Goal: Task Accomplishment & Management: Use online tool/utility

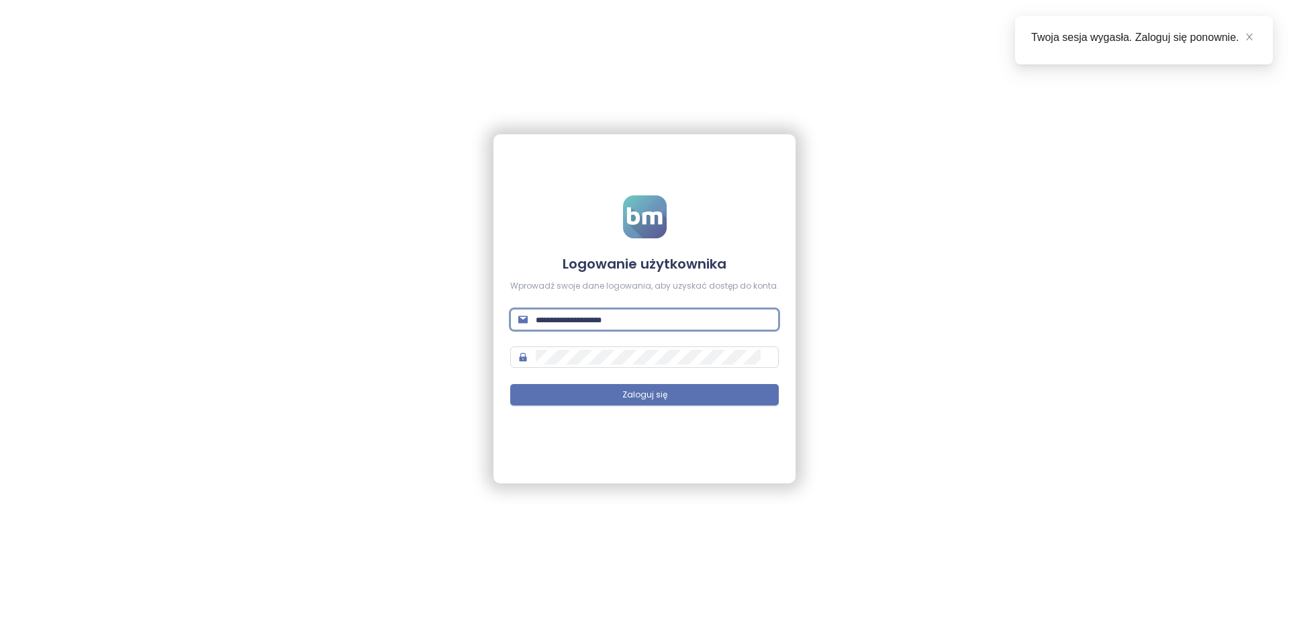
click at [550, 315] on input "text" at bounding box center [653, 319] width 235 height 15
paste input "**********"
type input "**********"
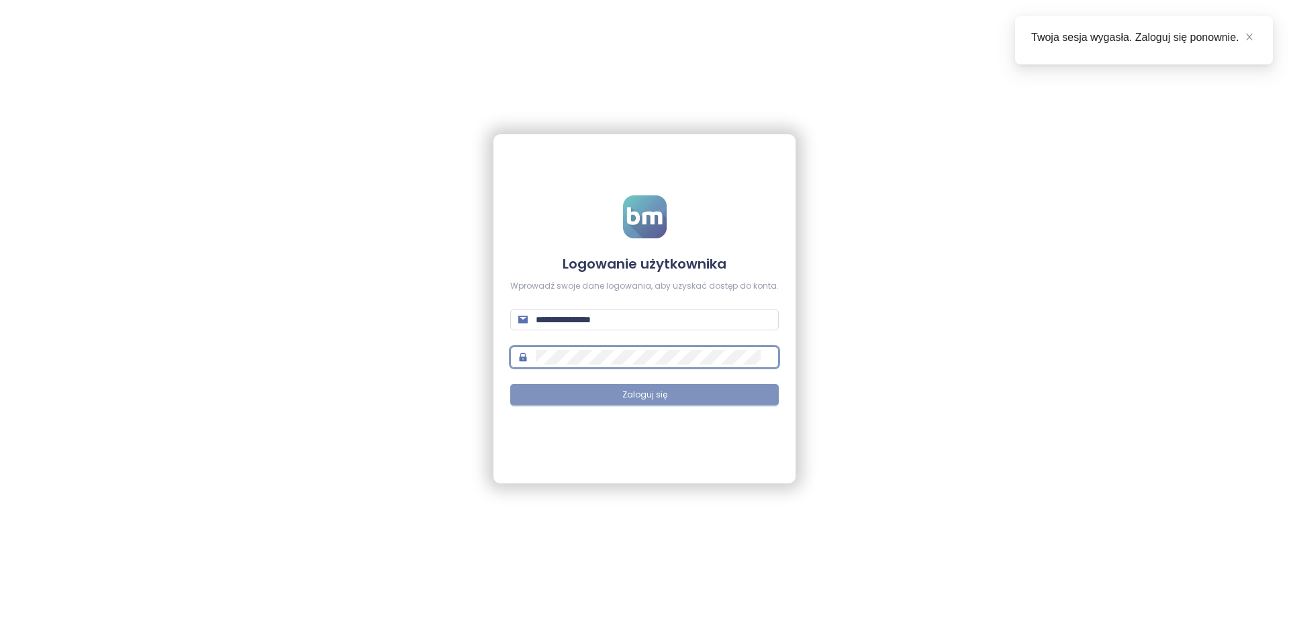
click at [686, 399] on button "Zaloguj się" at bounding box center [644, 394] width 269 height 21
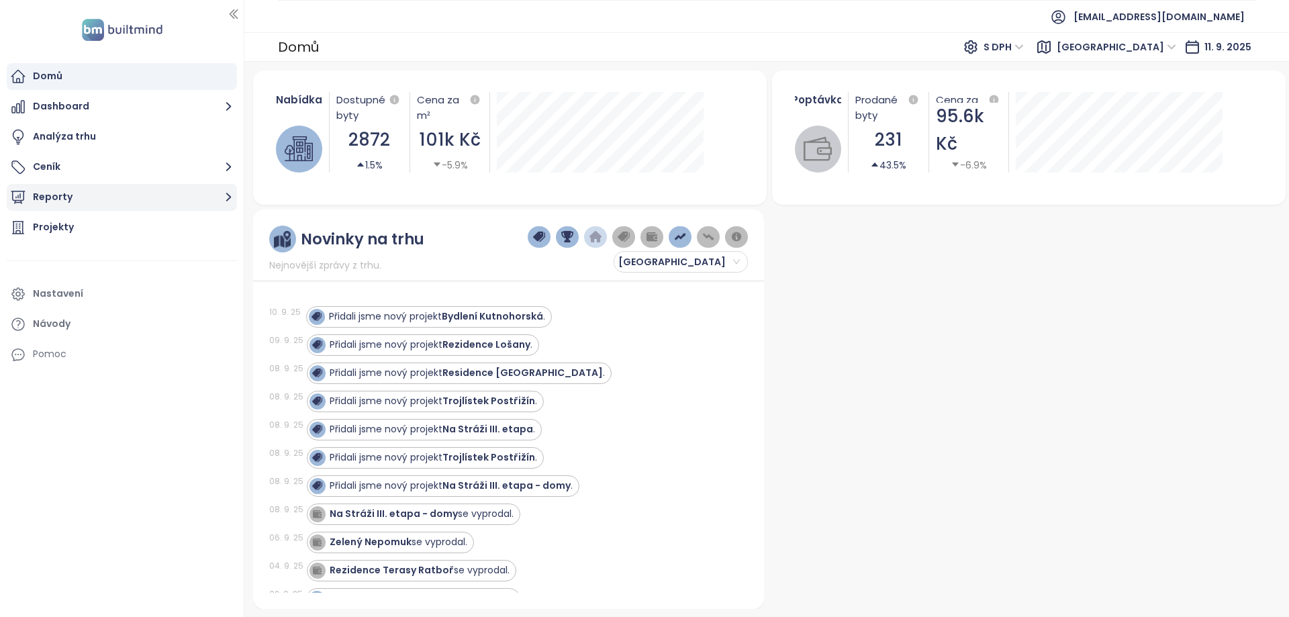
drag, startPoint x: 91, startPoint y: 193, endPoint x: 97, endPoint y: 188, distance: 8.1
click at [94, 191] on button "Reporty" at bounding box center [122, 197] width 230 height 27
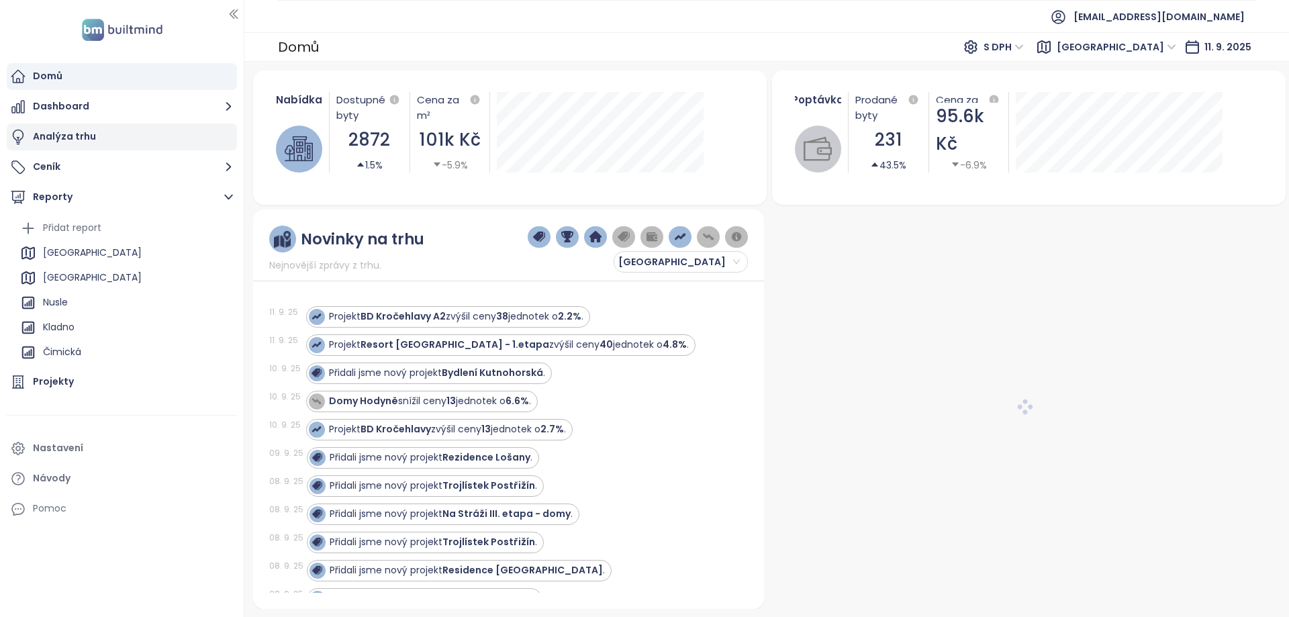
scroll to position [564, 0]
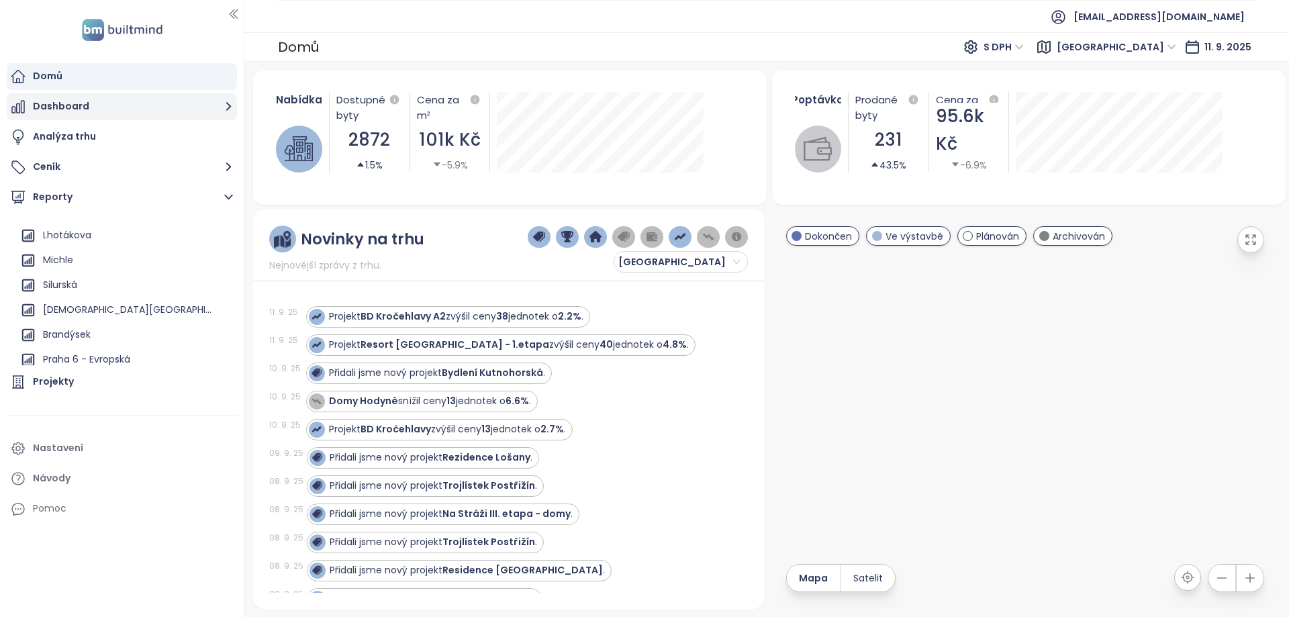
click at [89, 103] on button "Dashboard" at bounding box center [122, 106] width 230 height 27
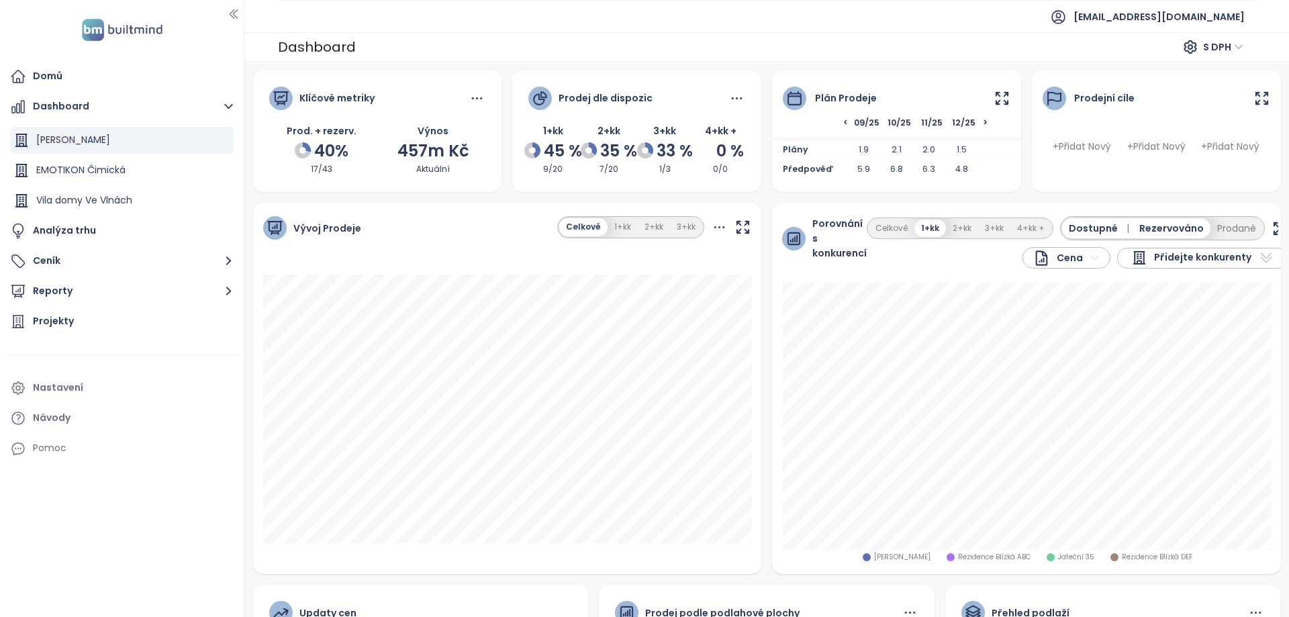
click at [997, 105] on icon at bounding box center [1002, 98] width 17 height 17
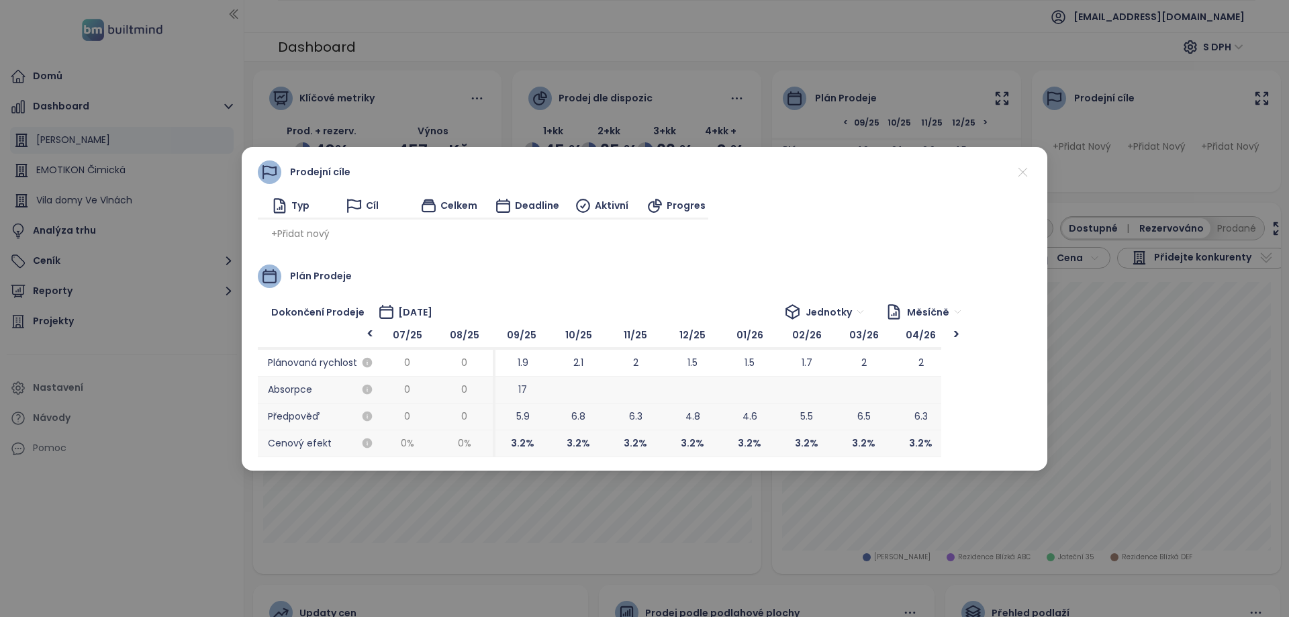
click at [306, 229] on span "+ Přidat nový" at bounding box center [300, 233] width 58 height 15
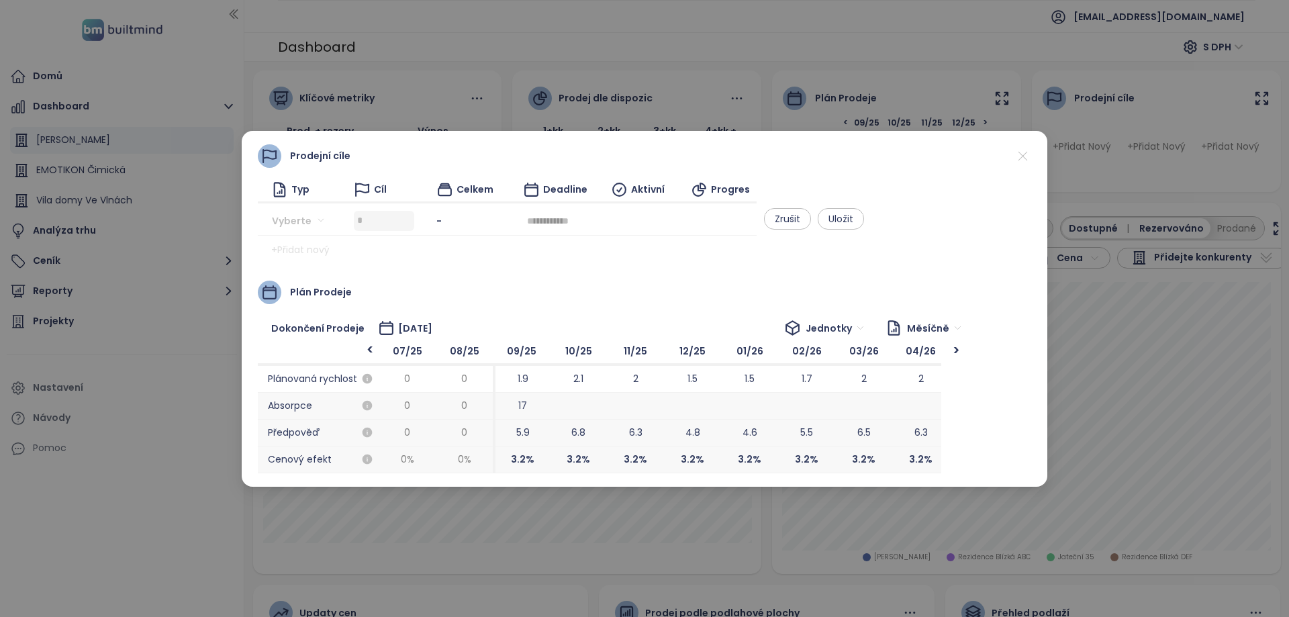
click at [283, 222] on input "search" at bounding box center [301, 221] width 45 height 20
click at [289, 248] on div "Jednotky" at bounding box center [324, 247] width 84 height 15
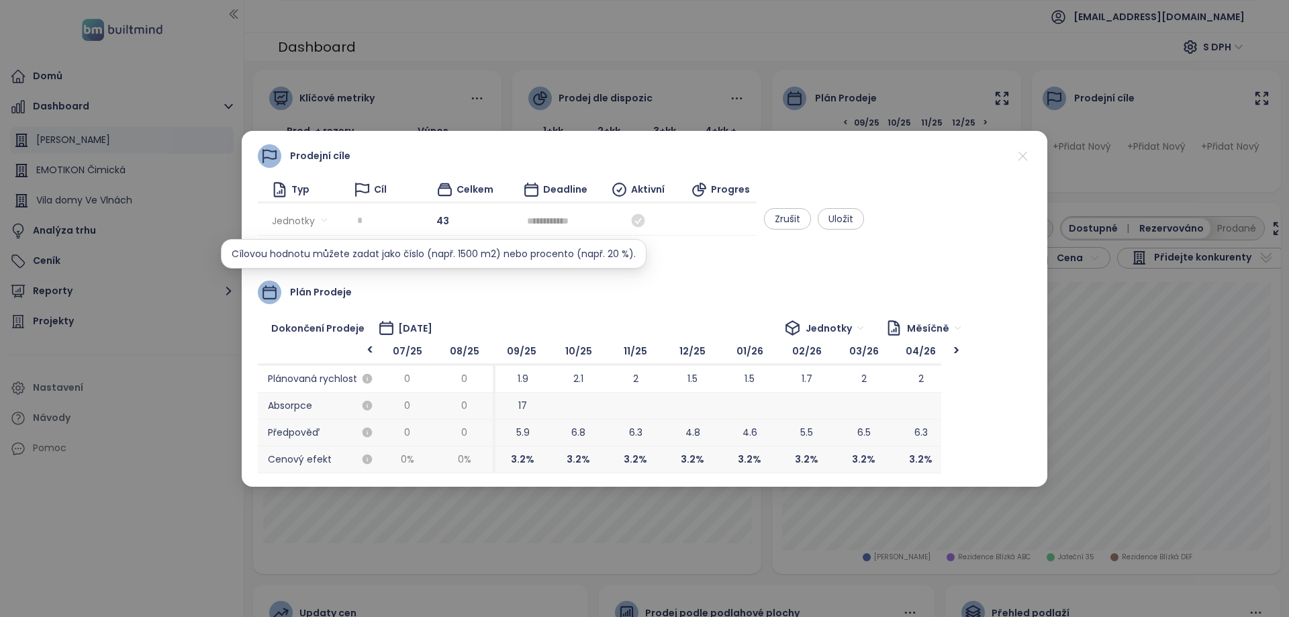
click at [414, 228] on input at bounding box center [385, 221] width 57 height 20
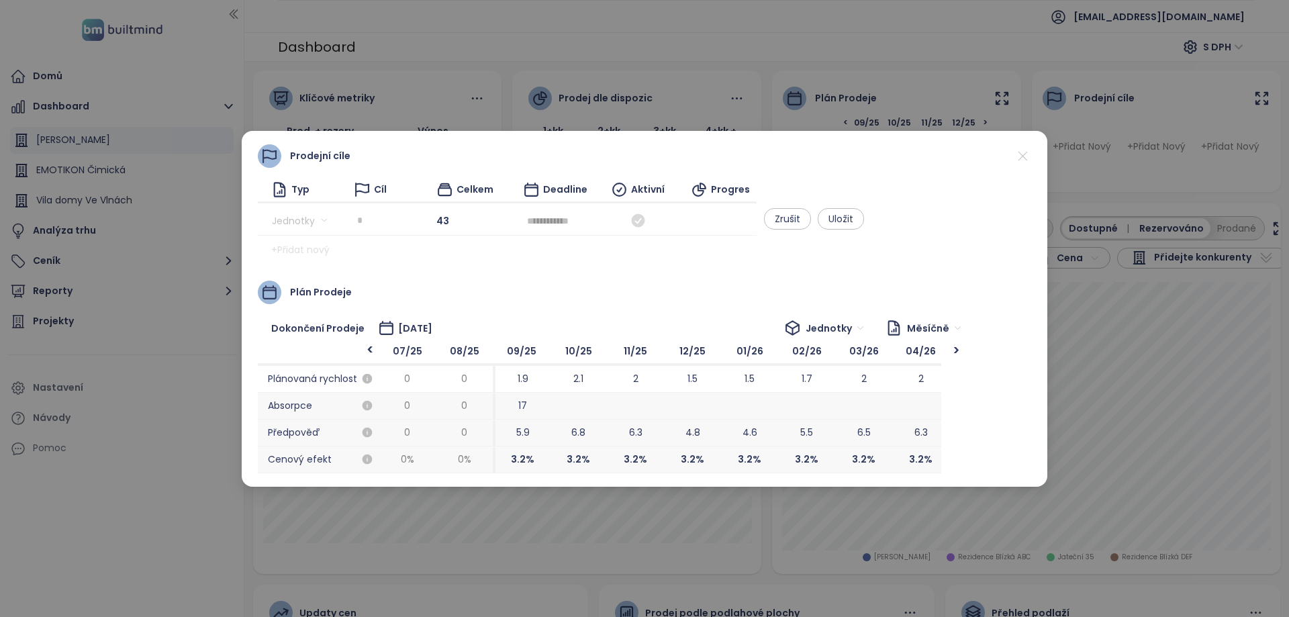
click at [301, 228] on span "Jednotky" at bounding box center [299, 221] width 55 height 20
type input "*"
click at [308, 291] on div "Výnos" at bounding box center [324, 290] width 84 height 15
click at [403, 217] on div at bounding box center [393, 221] width 60 height 20
click at [412, 217] on input at bounding box center [395, 221] width 57 height 20
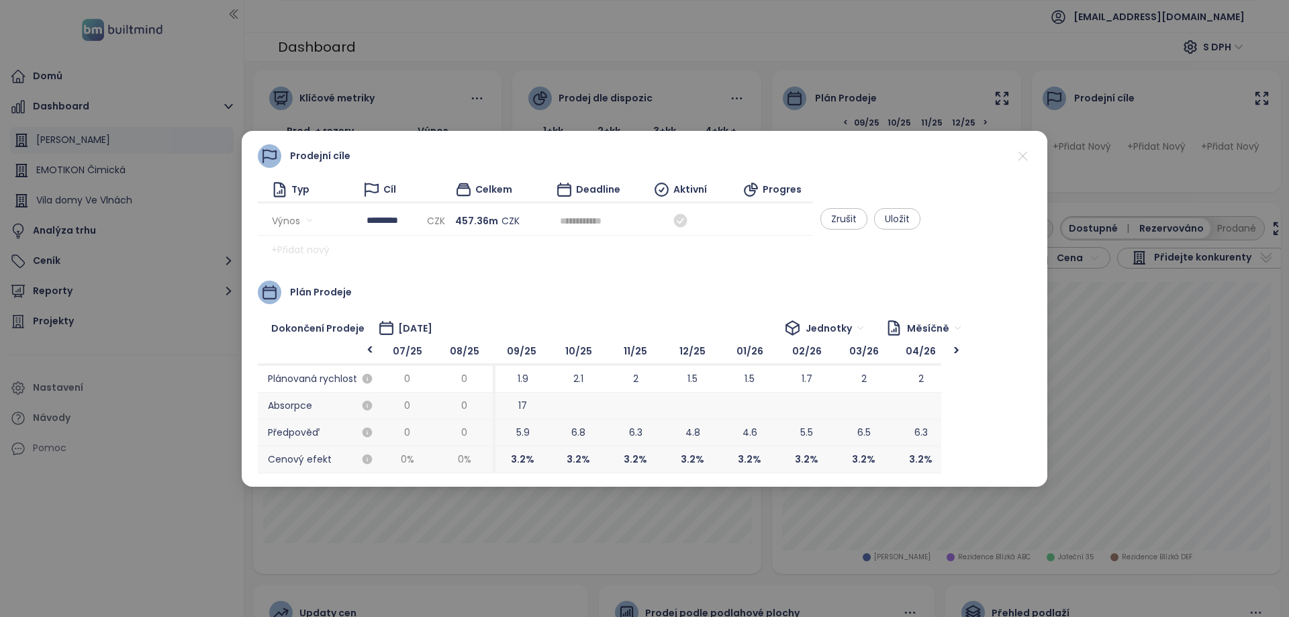
type input "*********"
click at [616, 219] on input at bounding box center [588, 221] width 56 height 15
click at [811, 416] on div "Dec" at bounding box center [814, 416] width 40 height 16
type input "********"
click at [687, 221] on icon at bounding box center [680, 220] width 13 height 13
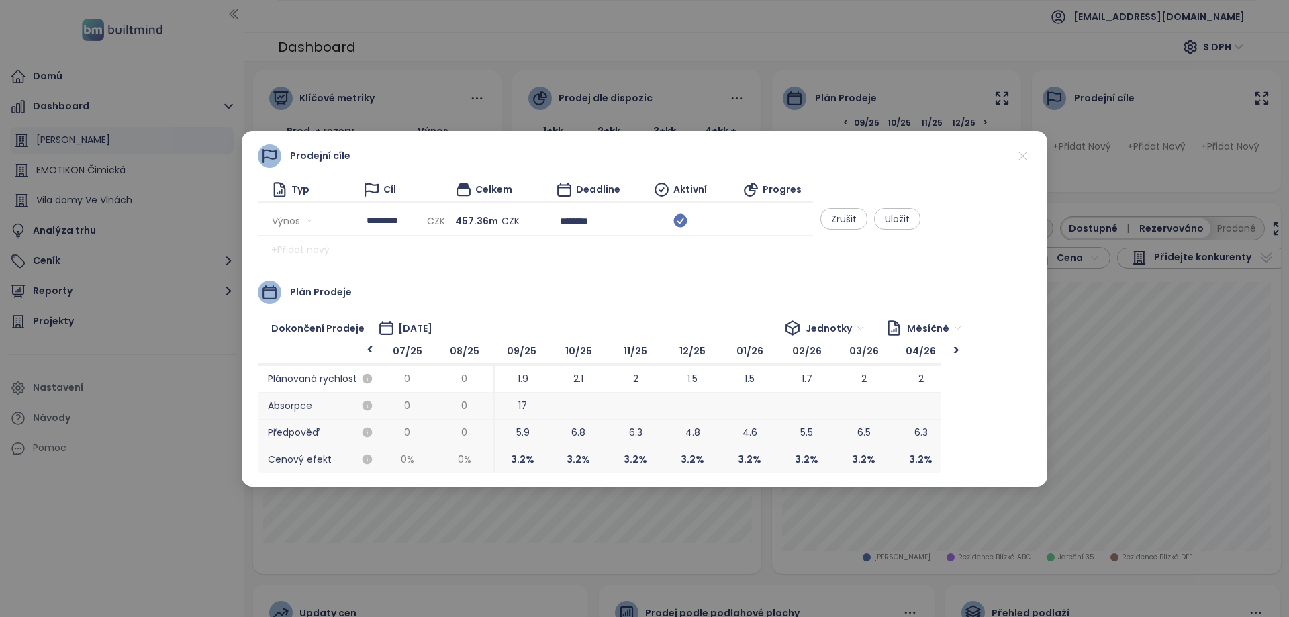
scroll to position [0, 107]
click at [921, 228] on button "Uložit" at bounding box center [897, 218] width 46 height 21
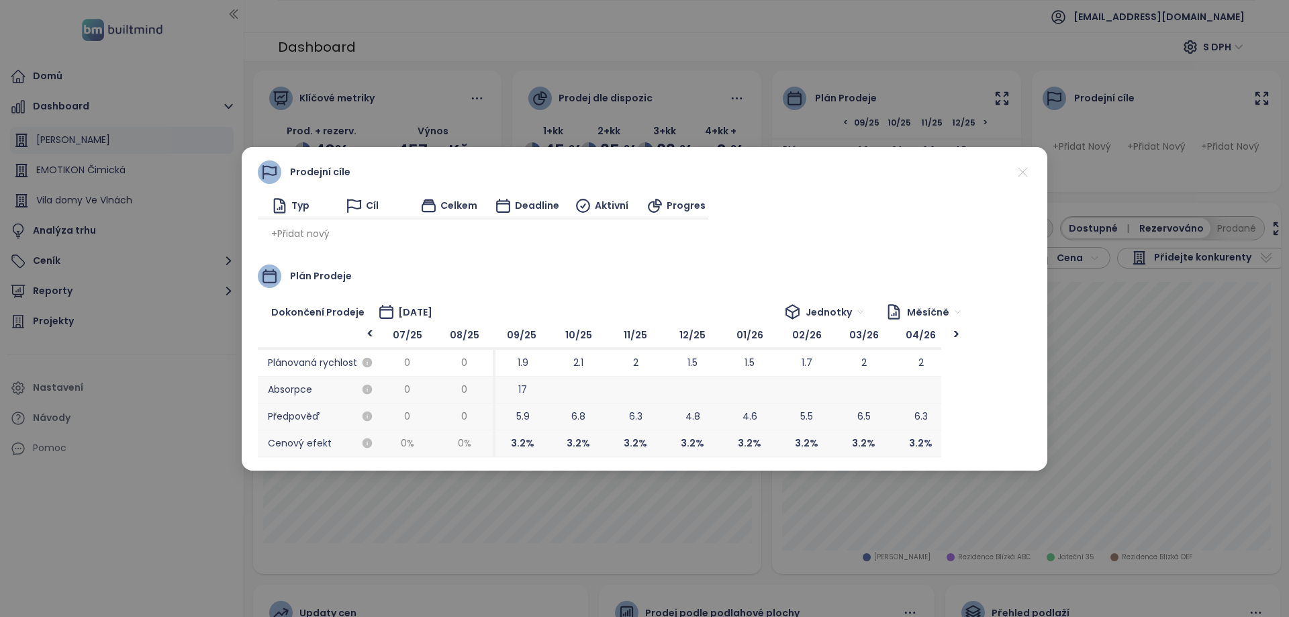
scroll to position [0, 0]
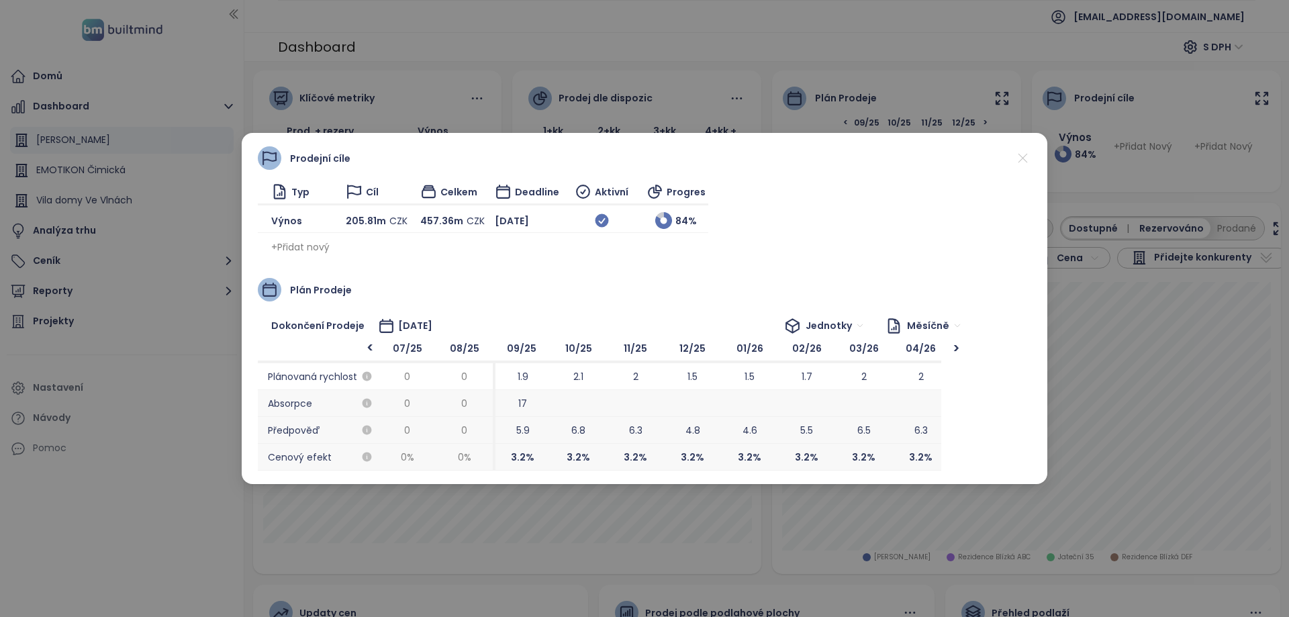
click at [1021, 163] on icon at bounding box center [1023, 158] width 17 height 17
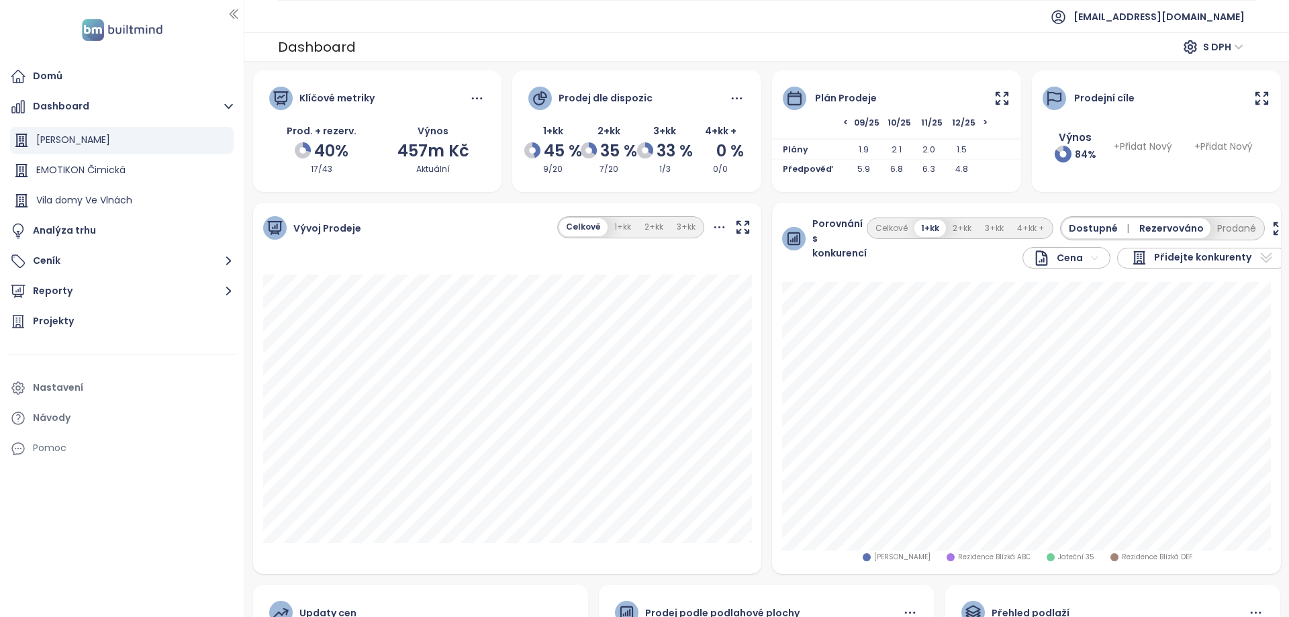
click at [1005, 91] on icon at bounding box center [1002, 98] width 17 height 17
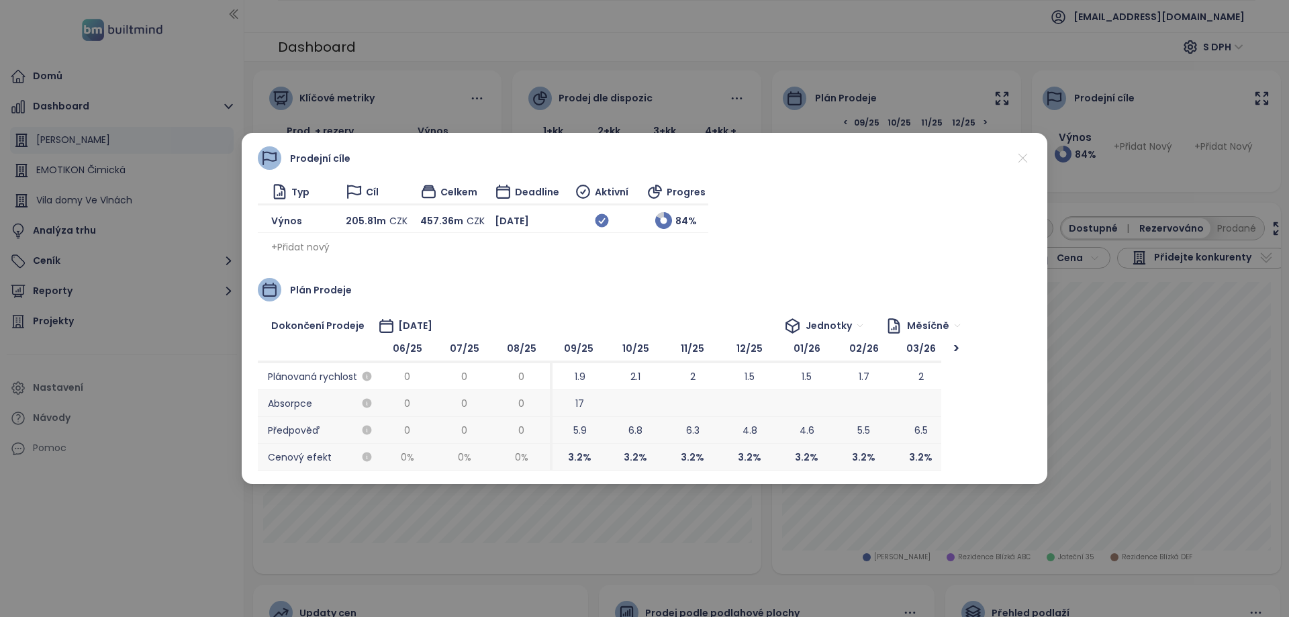
click at [1007, 25] on div "Prodejní cíle Typ Cíl Celkem Deadline Aktivní Progres Výnos 205.81m CZK 457.36m…" at bounding box center [644, 308] width 1289 height 617
drag, startPoint x: 526, startPoint y: 48, endPoint x: 417, endPoint y: 3, distance: 118.0
click at [526, 49] on div "Prodejní cíle Typ Cíl Celkem Deadline Aktivní Progres Výnos 205.81m CZK 457.36m…" at bounding box center [644, 308] width 1289 height 617
click at [290, 216] on span "Výnos" at bounding box center [286, 221] width 31 height 15
click at [707, 218] on div "Prodejní cíle Typ Cíl Celkem Deadline Aktivní Progres Výnos 205.81m CZK 457.36m…" at bounding box center [645, 201] width 774 height 111
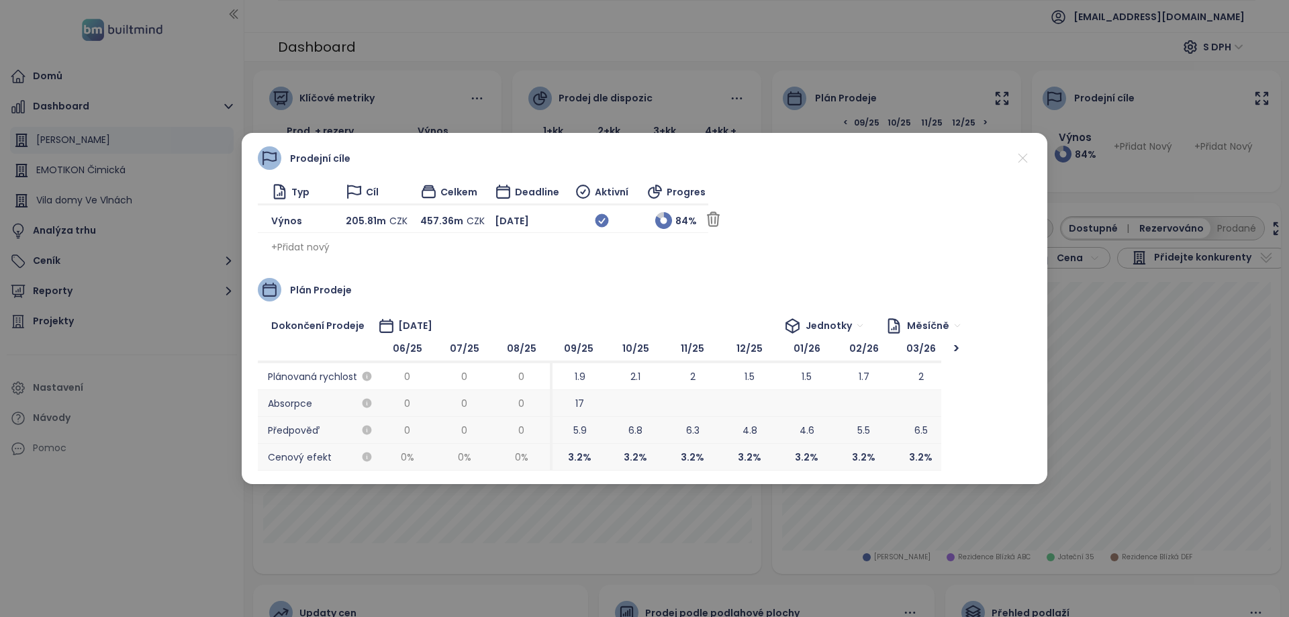
click at [705, 222] on icon at bounding box center [713, 219] width 17 height 17
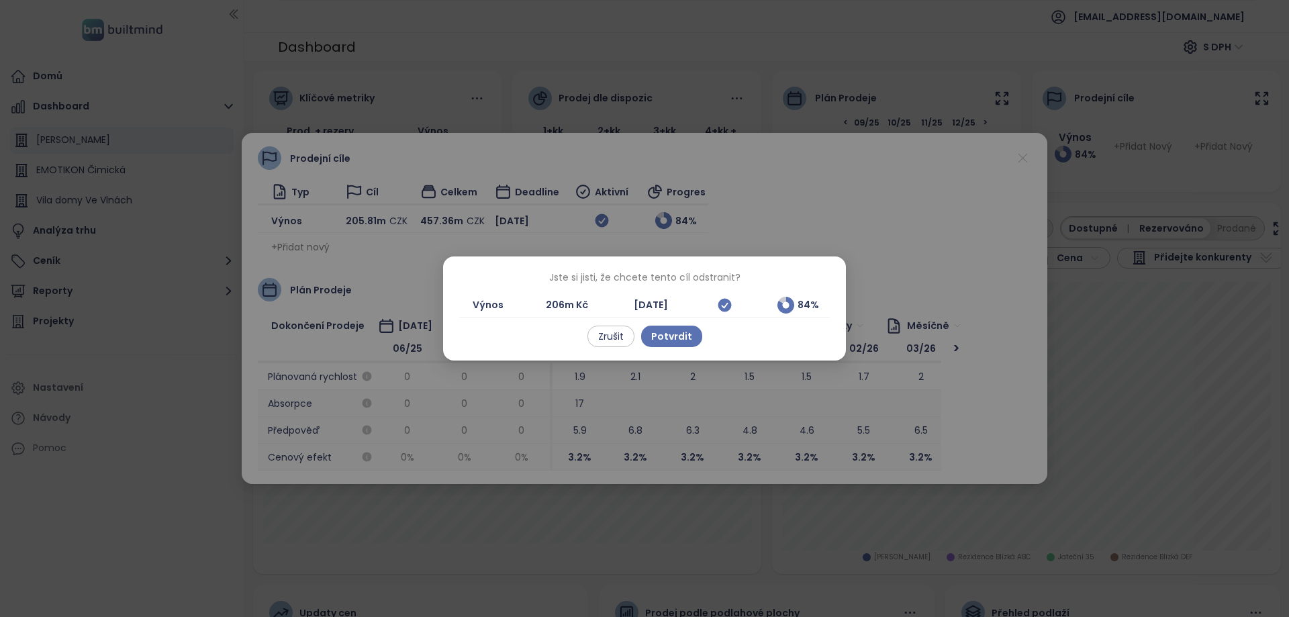
click at [684, 332] on span "Potvrdit" at bounding box center [671, 336] width 41 height 15
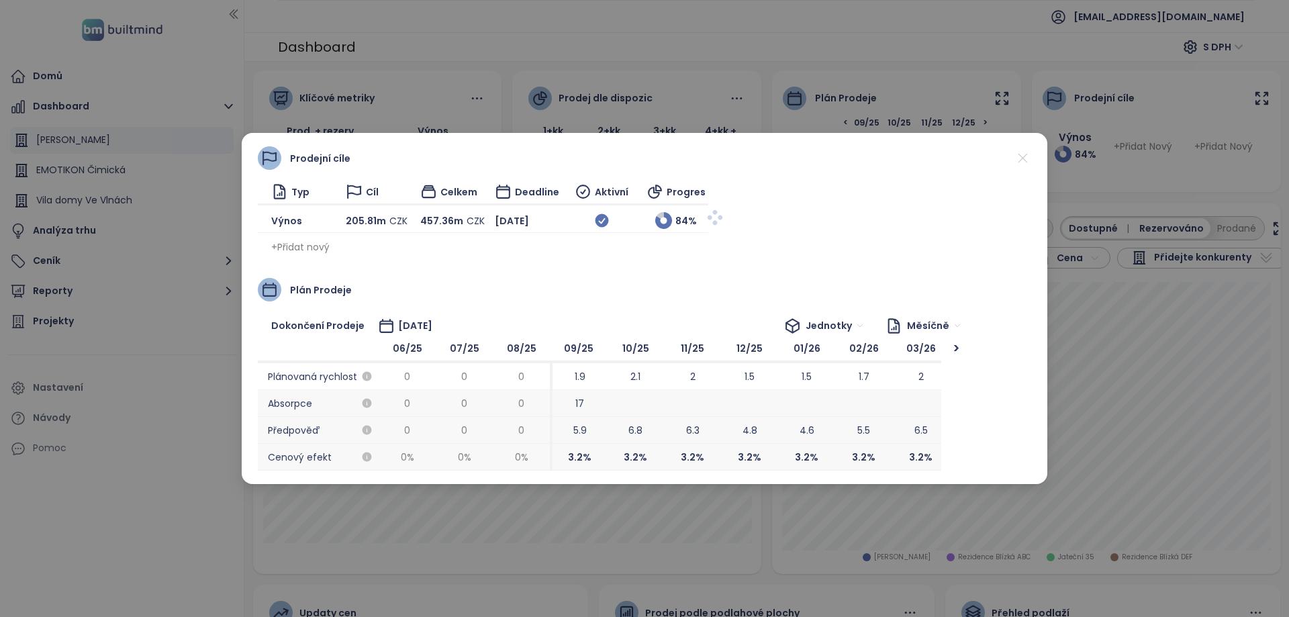
click at [309, 248] on span "+ Přidat nový" at bounding box center [300, 247] width 58 height 15
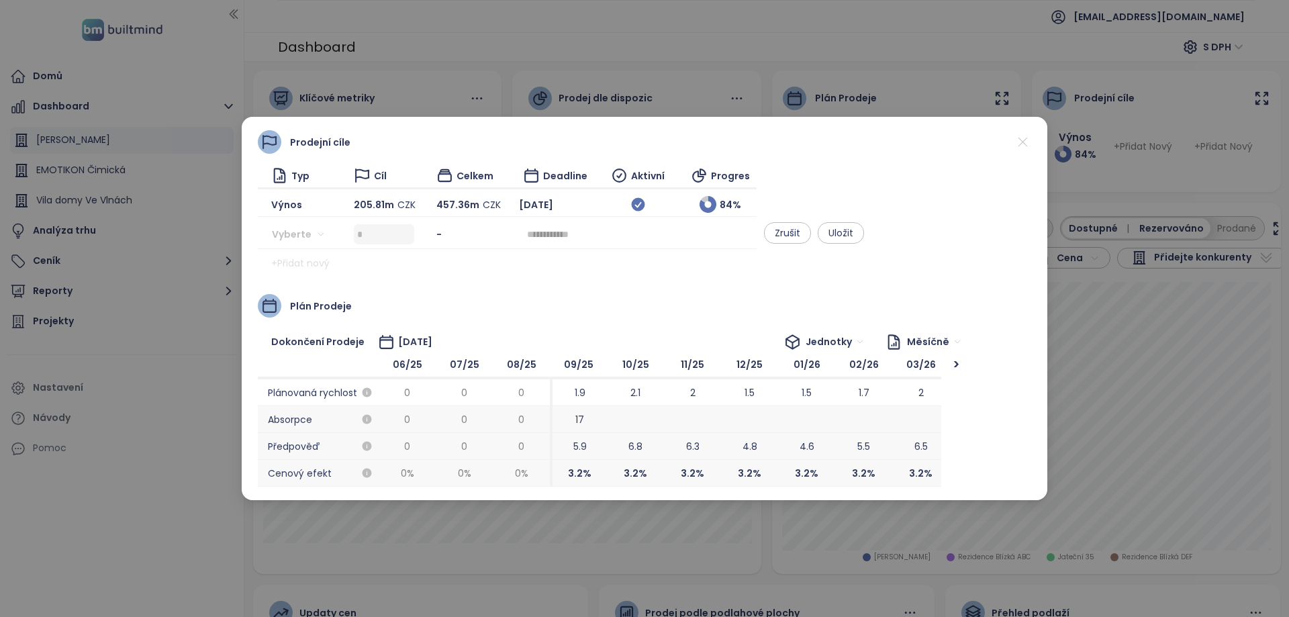
click at [399, 265] on div "+ Přidat nový" at bounding box center [507, 263] width 499 height 21
click at [1017, 144] on icon at bounding box center [1023, 142] width 17 height 17
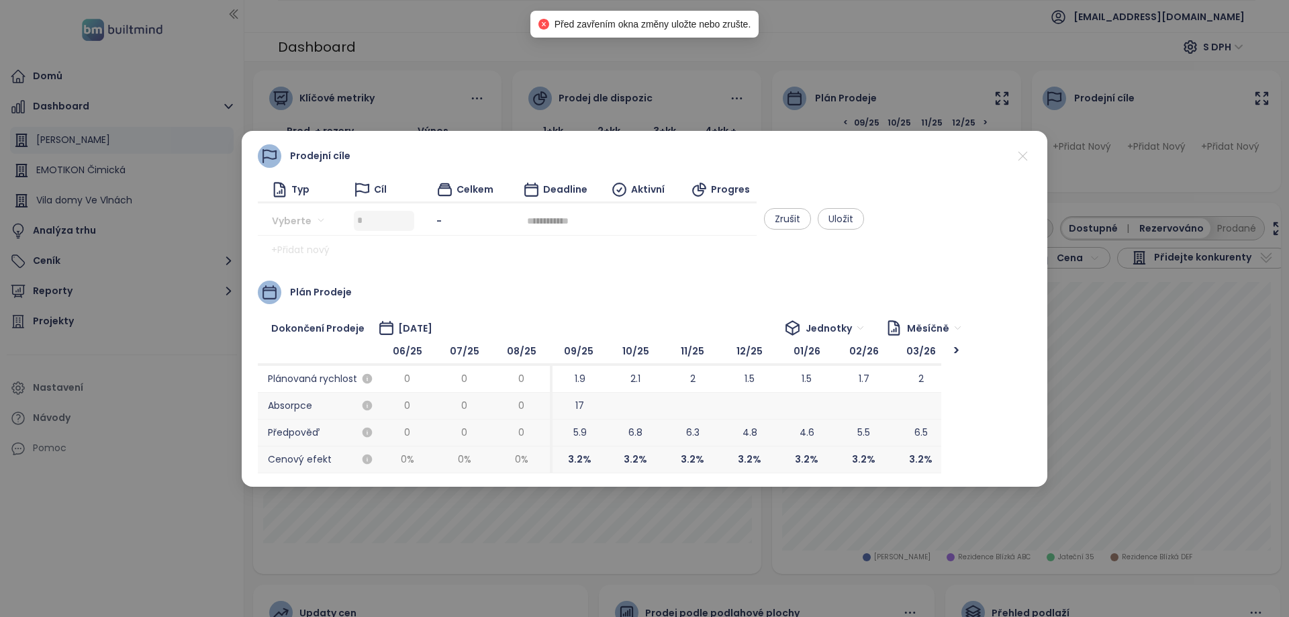
click at [268, 218] on div "Vyberte - Zrušit Uložit" at bounding box center [507, 221] width 499 height 29
click at [326, 220] on div "Vyberte" at bounding box center [301, 220] width 61 height 21
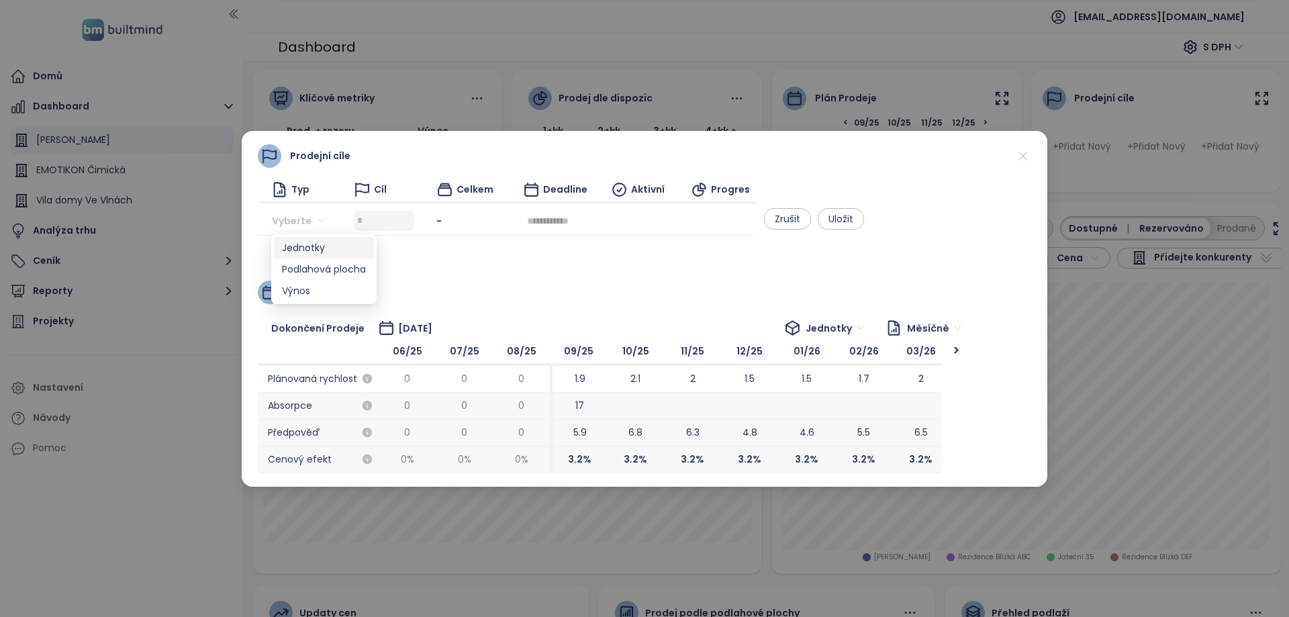
click at [307, 248] on div "Jednotky" at bounding box center [324, 247] width 84 height 15
click at [414, 222] on input at bounding box center [385, 221] width 57 height 20
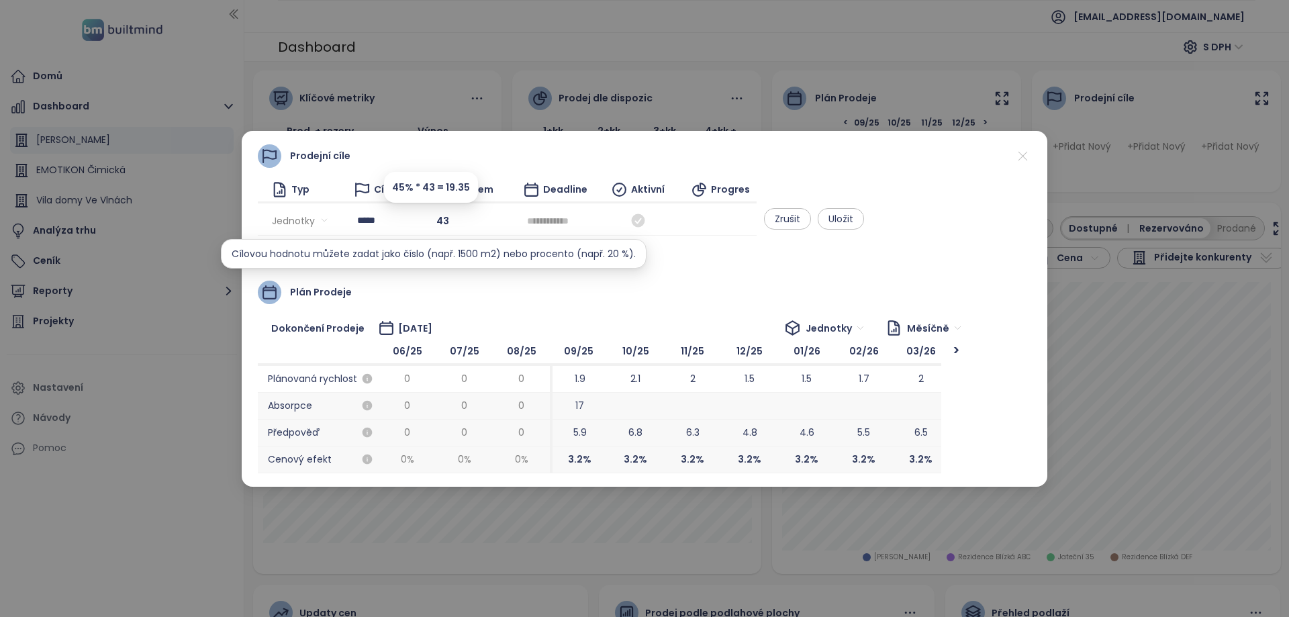
type input "*****"
click at [675, 282] on div "Plán prodeje" at bounding box center [645, 293] width 774 height 24
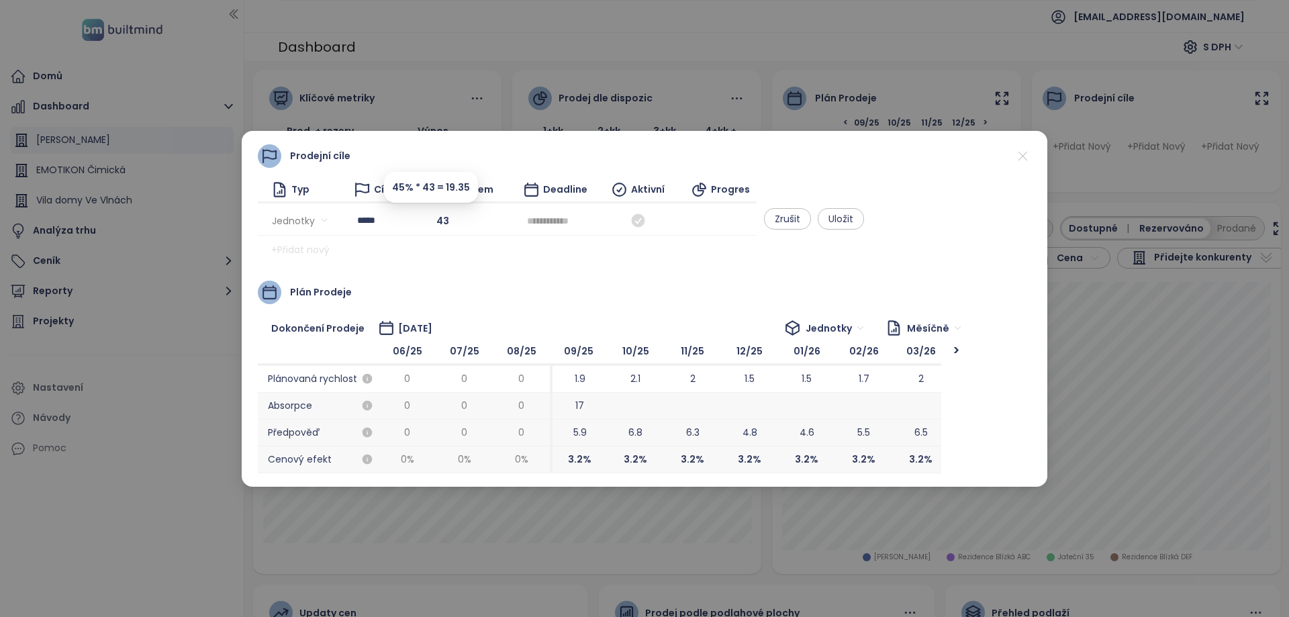
click at [584, 218] on input at bounding box center [555, 221] width 56 height 15
click at [814, 414] on div "Dec" at bounding box center [814, 416] width 40 height 16
type input "********"
click at [674, 230] on div at bounding box center [638, 220] width 73 height 21
click at [645, 224] on icon at bounding box center [637, 220] width 13 height 13
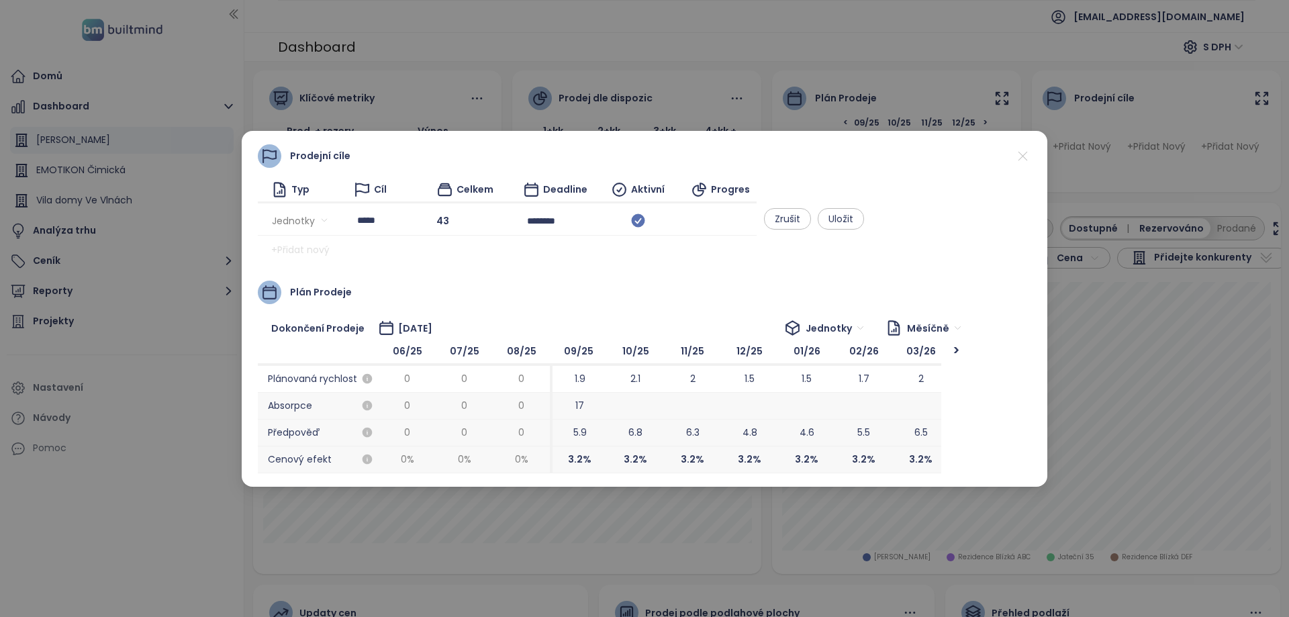
scroll to position [0, 107]
click at [864, 227] on button "Uložit" at bounding box center [841, 218] width 46 height 21
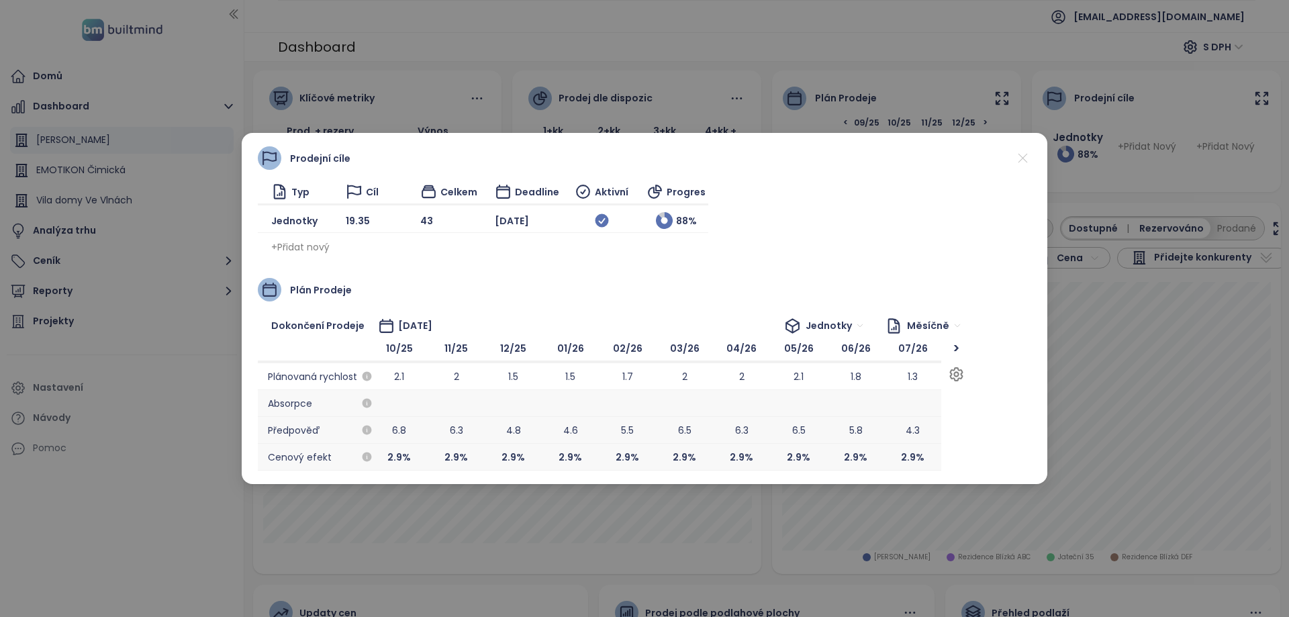
scroll to position [0, 0]
click at [1021, 162] on icon at bounding box center [1023, 158] width 17 height 17
